Goal: Task Accomplishment & Management: Use online tool/utility

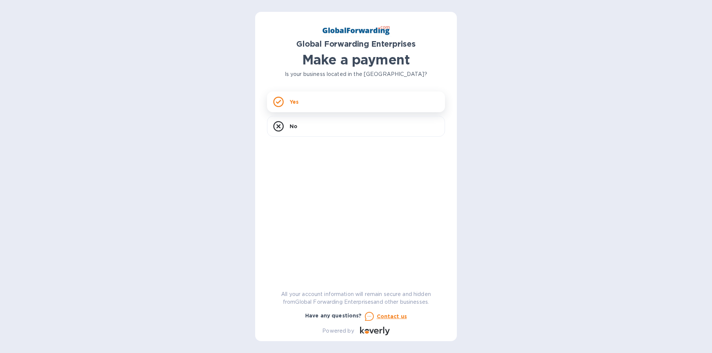
click at [293, 100] on p "Yes" at bounding box center [294, 101] width 9 height 7
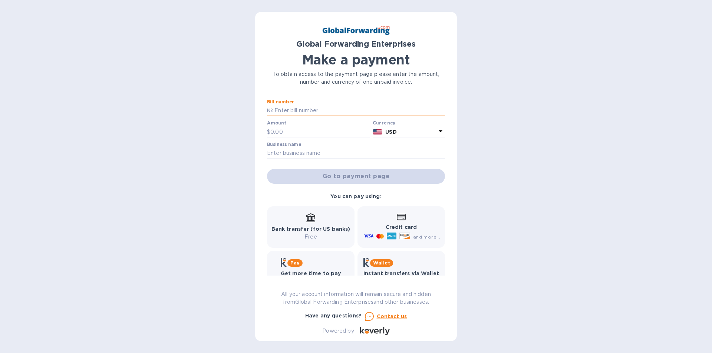
click at [290, 111] on input "text" at bounding box center [359, 110] width 172 height 11
click at [287, 111] on input "text" at bounding box center [359, 110] width 172 height 11
type input "79618488"
click at [291, 132] on input "text" at bounding box center [319, 131] width 99 height 11
type input "286.75"
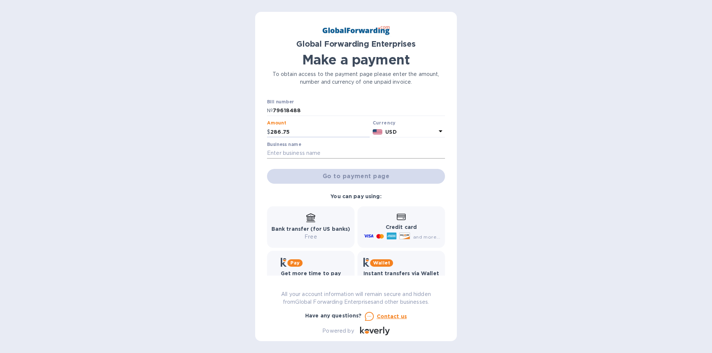
click at [296, 154] on input "text" at bounding box center [356, 153] width 178 height 11
type input "TESSELLE"
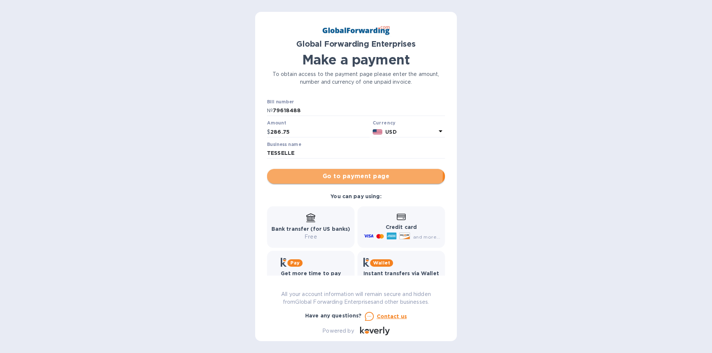
click at [344, 174] on span "Go to payment page" at bounding box center [356, 176] width 166 height 9
